Goal: Task Accomplishment & Management: Manage account settings

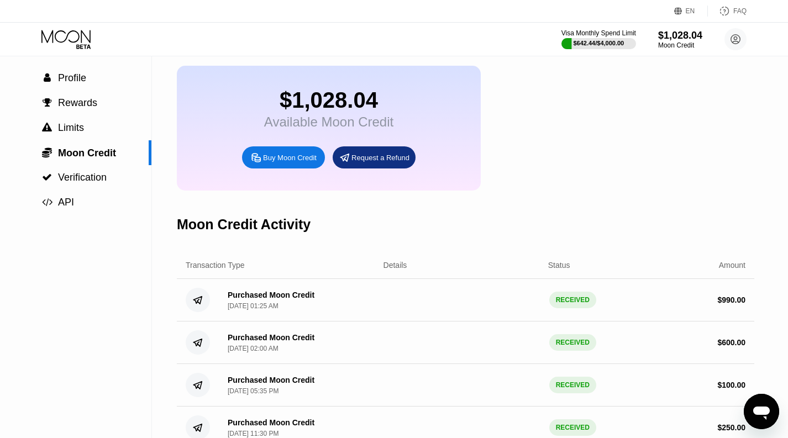
scroll to position [51, 0]
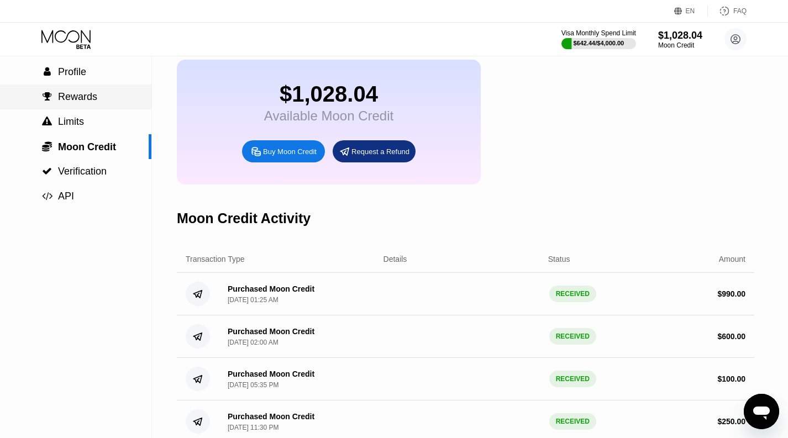
click at [92, 102] on span "Rewards" at bounding box center [77, 96] width 39 height 11
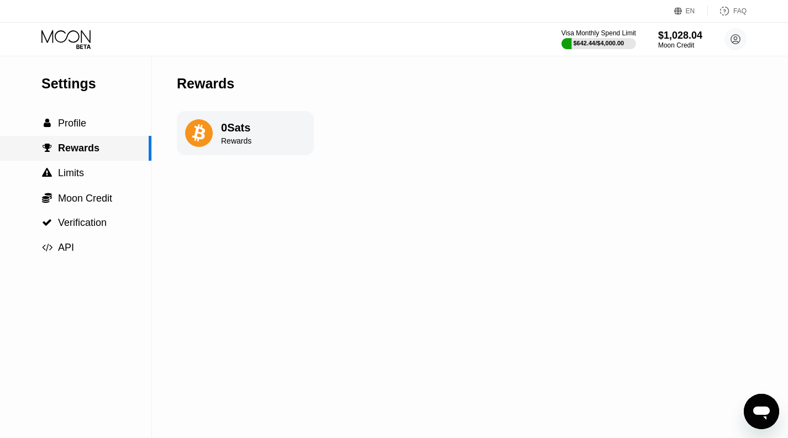
click at [73, 128] on span "Profile" at bounding box center [72, 123] width 28 height 11
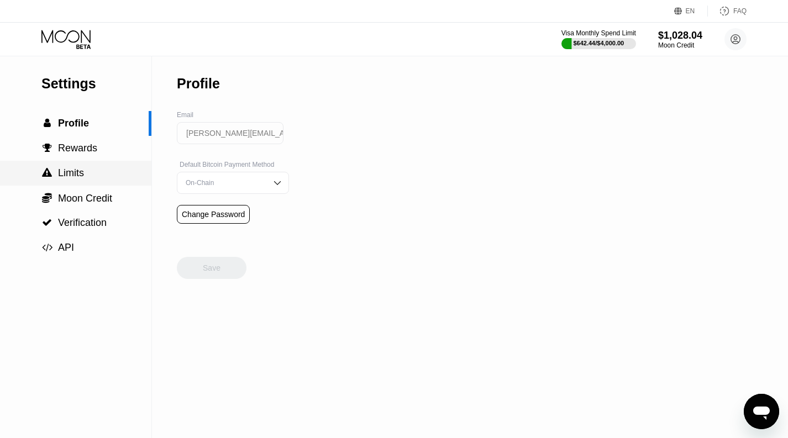
click at [81, 171] on span "Limits" at bounding box center [71, 172] width 26 height 11
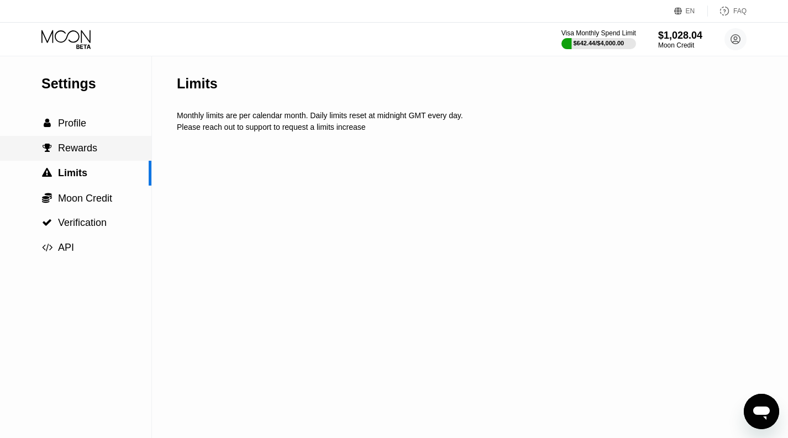
click at [88, 139] on div " Rewards" at bounding box center [75, 148] width 151 height 25
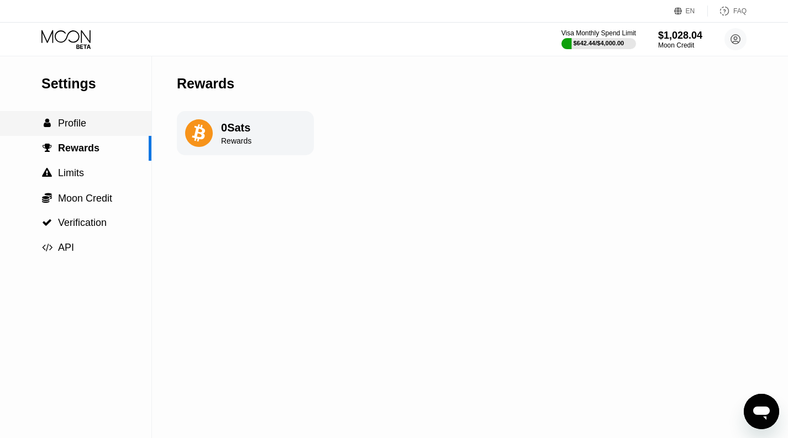
click at [80, 129] on span "Profile" at bounding box center [72, 123] width 28 height 11
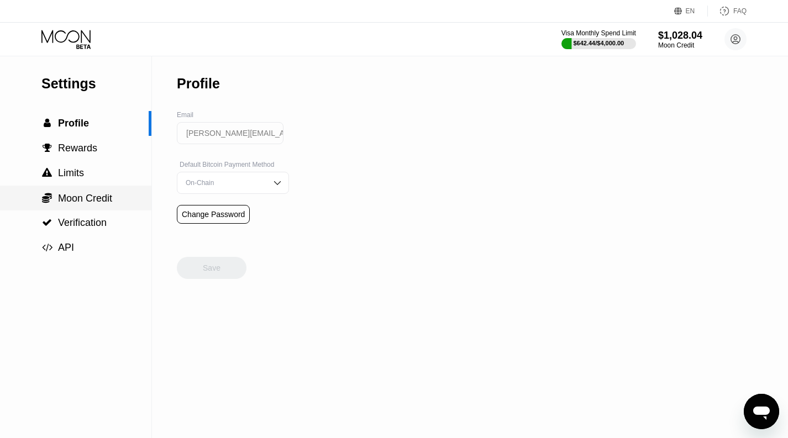
click at [79, 202] on span "Moon Credit" at bounding box center [85, 198] width 54 height 11
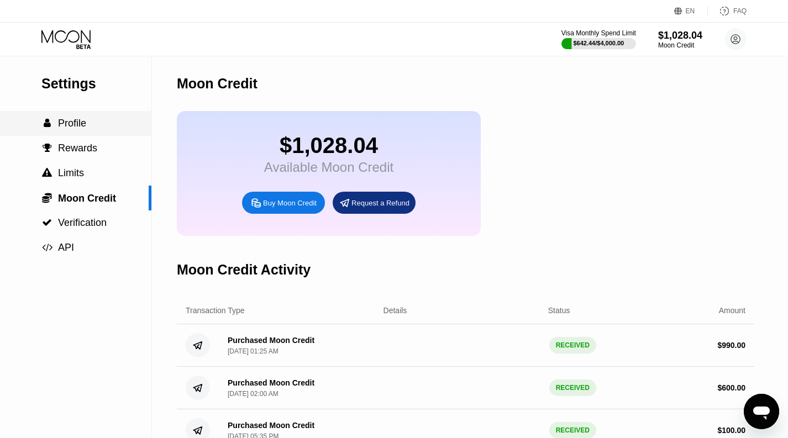
click at [92, 120] on div " Profile" at bounding box center [75, 124] width 151 height 12
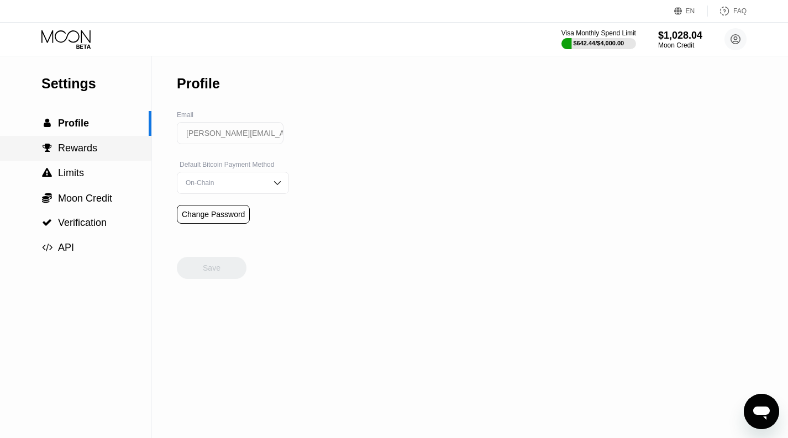
click at [93, 147] on span "Rewards" at bounding box center [77, 148] width 39 height 11
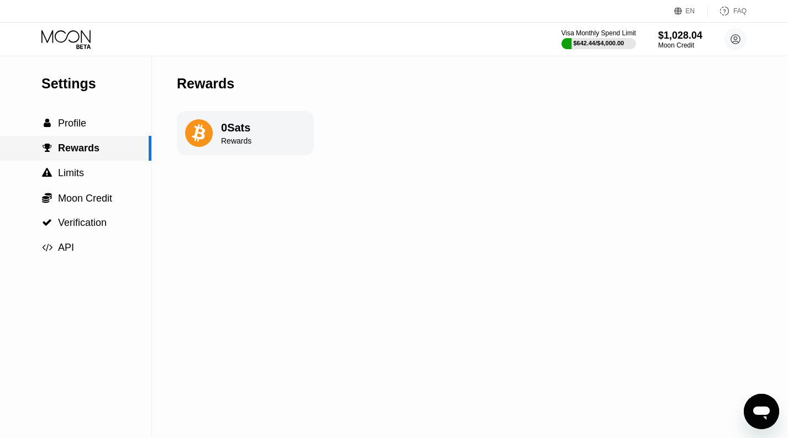
click at [87, 167] on div " Limits" at bounding box center [75, 173] width 151 height 25
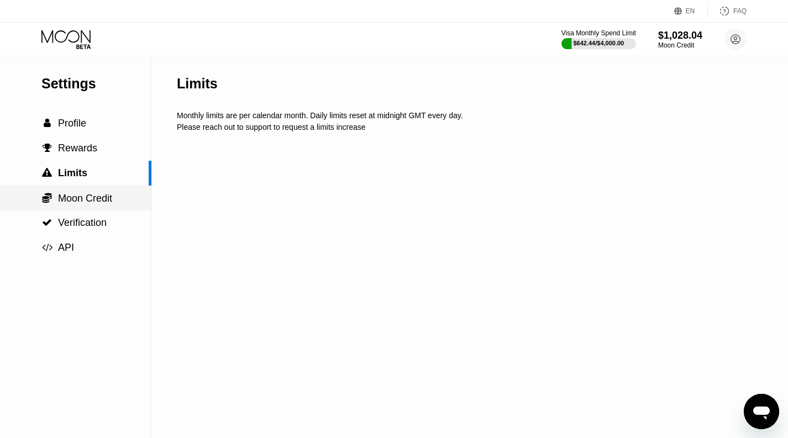
click at [91, 202] on span "Moon Credit" at bounding box center [85, 198] width 54 height 11
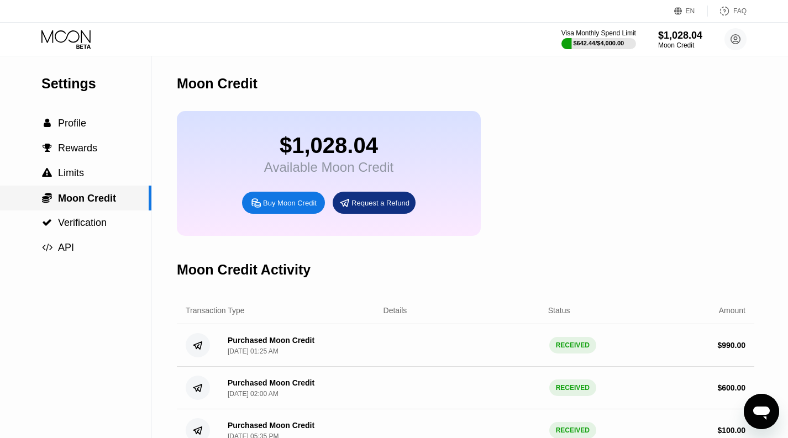
click at [81, 196] on span "Moon Credit" at bounding box center [87, 198] width 58 height 11
click at [683, 41] on div "Moon Credit" at bounding box center [679, 45] width 45 height 8
click at [730, 42] on circle at bounding box center [735, 39] width 22 height 22
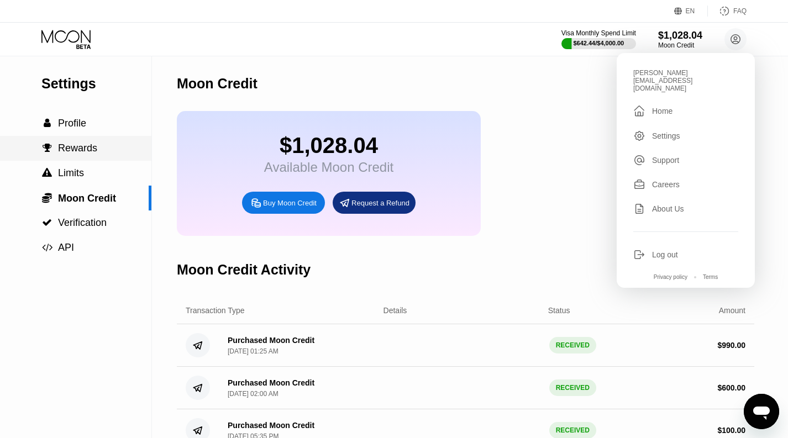
click at [98, 147] on div " Rewards" at bounding box center [75, 149] width 151 height 12
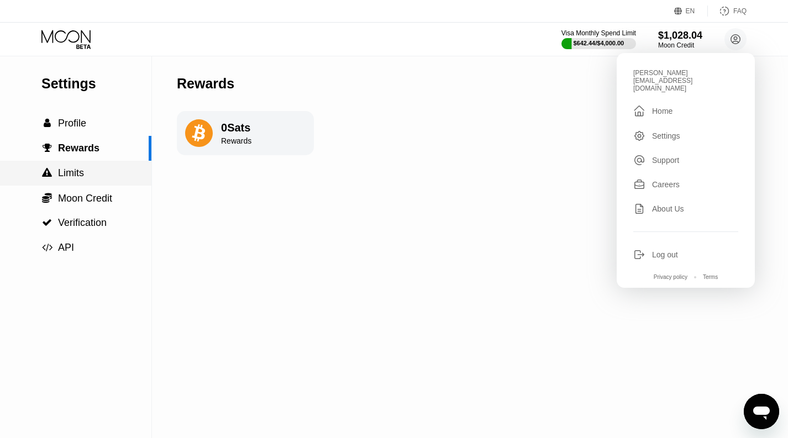
click at [77, 178] on span "Limits" at bounding box center [71, 172] width 26 height 11
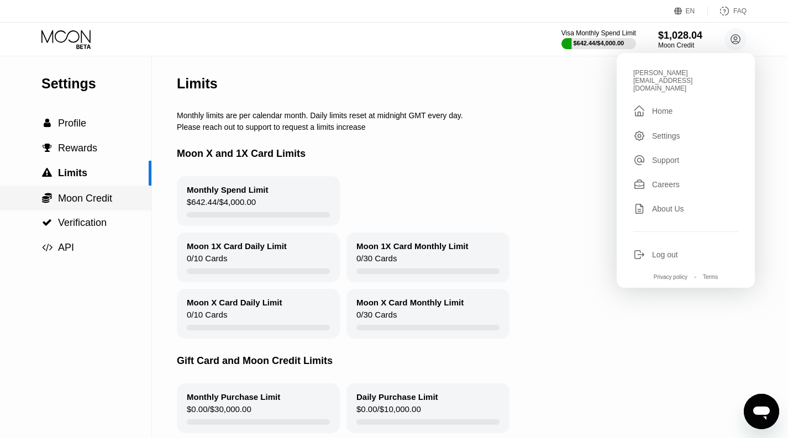
click at [82, 194] on span "Moon Credit" at bounding box center [85, 198] width 54 height 11
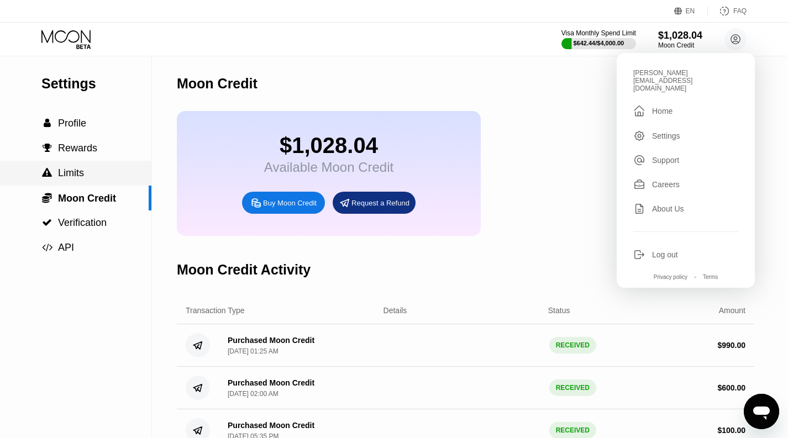
click at [89, 170] on div " Limits" at bounding box center [75, 173] width 151 height 12
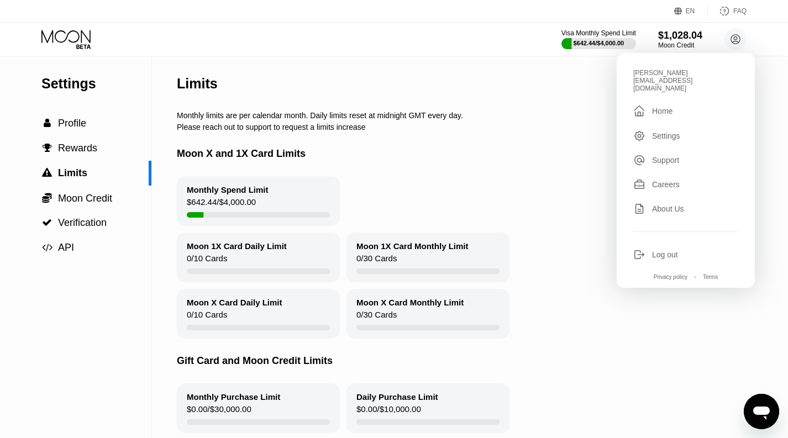
click at [252, 206] on div "$642.44 / $4,000.00" at bounding box center [221, 204] width 69 height 15
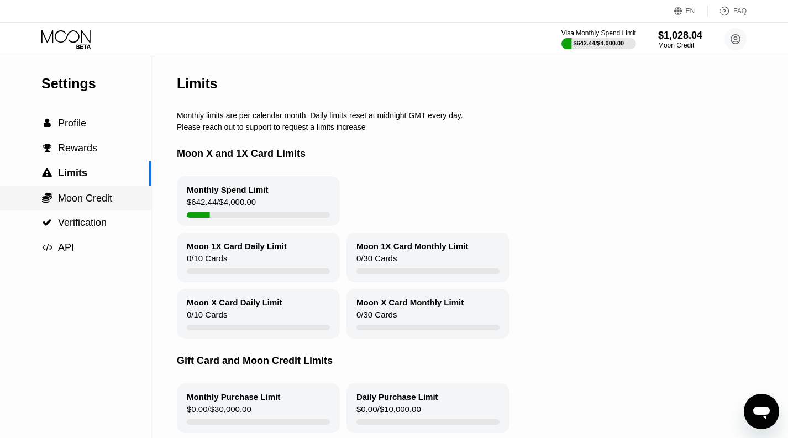
click at [99, 197] on span "Moon Credit" at bounding box center [85, 198] width 54 height 11
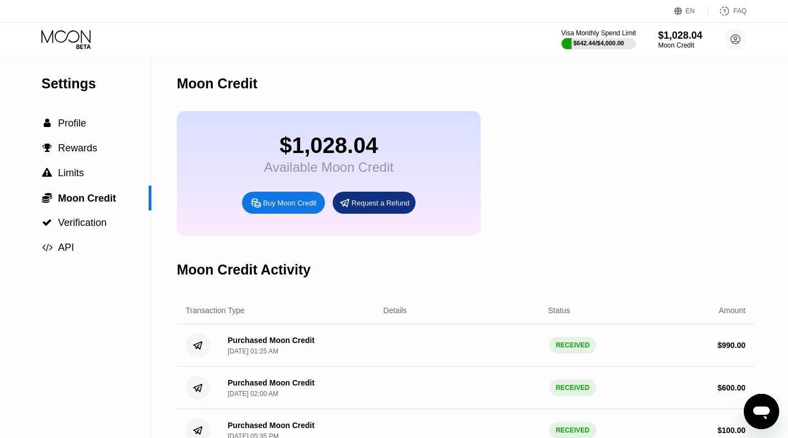
click at [78, 38] on icon at bounding box center [65, 36] width 49 height 13
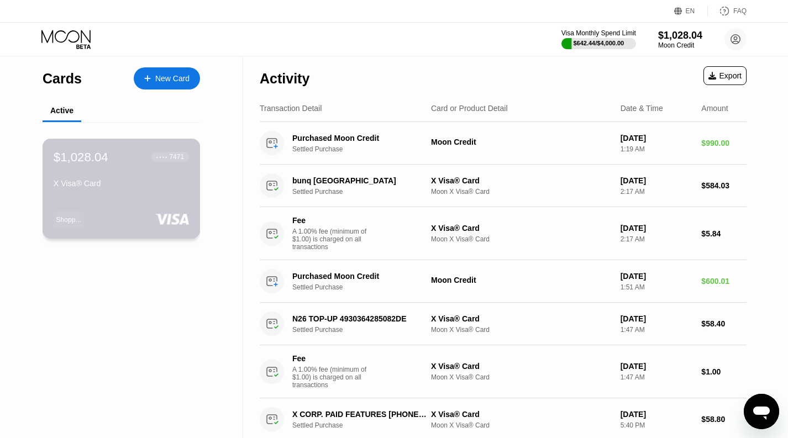
click at [139, 184] on div "X Visa® Card" at bounding box center [121, 183] width 135 height 9
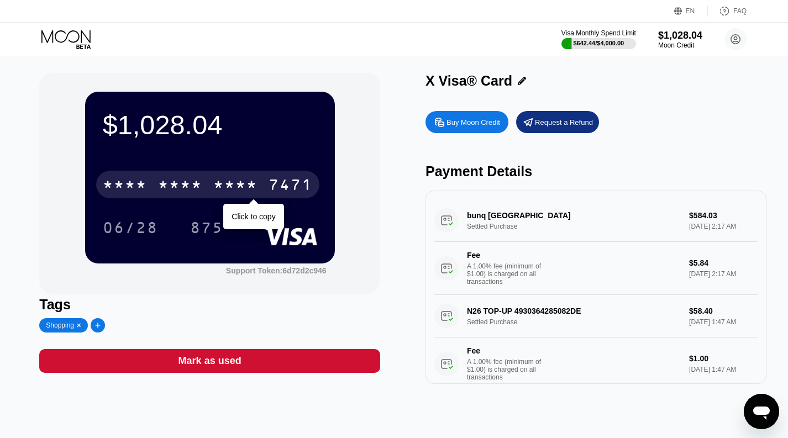
click at [248, 181] on div "* * * *" at bounding box center [235, 186] width 44 height 18
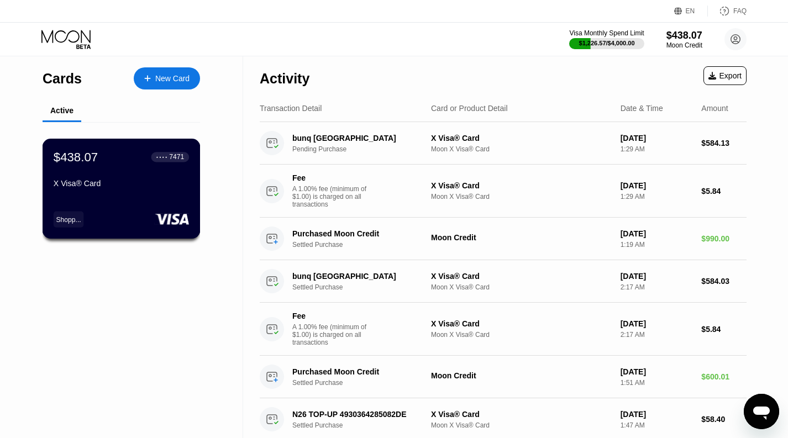
click at [153, 179] on div "X Visa® Card" at bounding box center [121, 183] width 135 height 9
